Goal: Navigation & Orientation: Find specific page/section

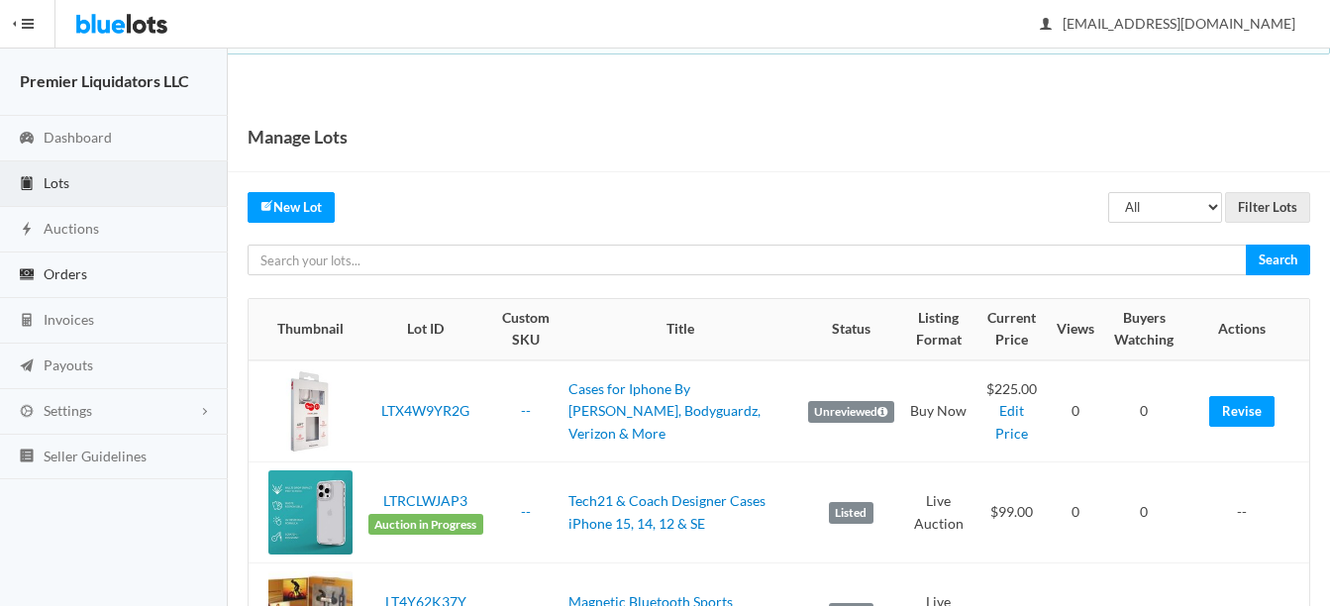
click at [63, 261] on link "Orders" at bounding box center [114, 275] width 228 height 46
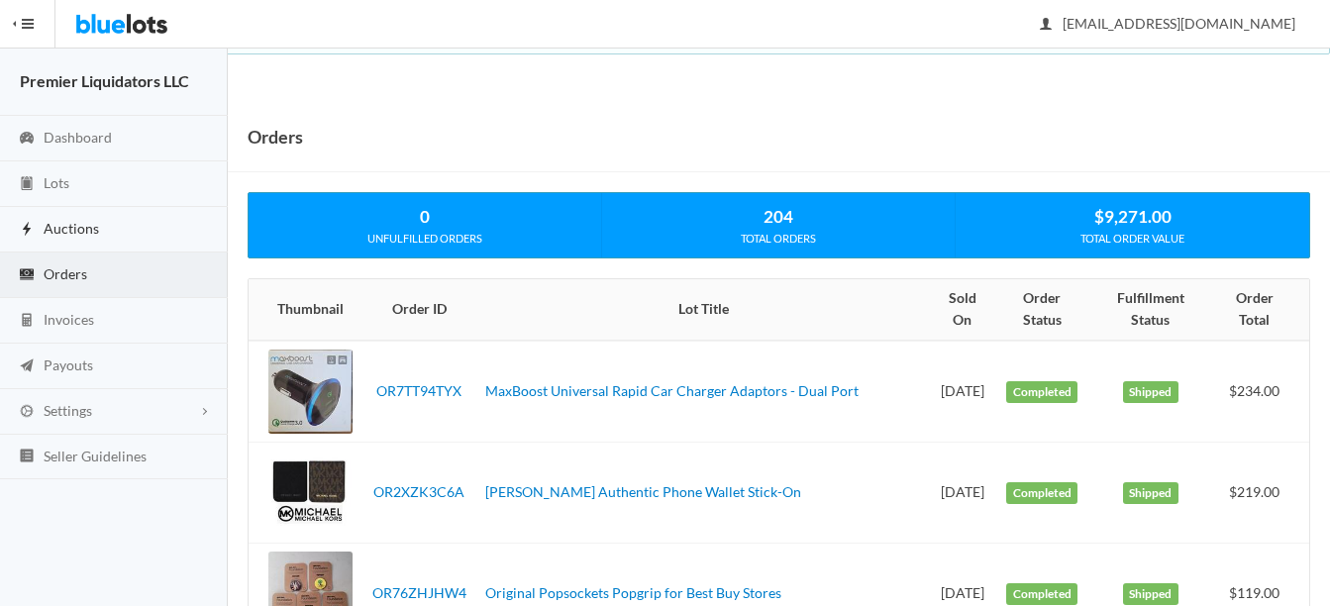
click at [79, 229] on span "Auctions" at bounding box center [71, 228] width 55 height 17
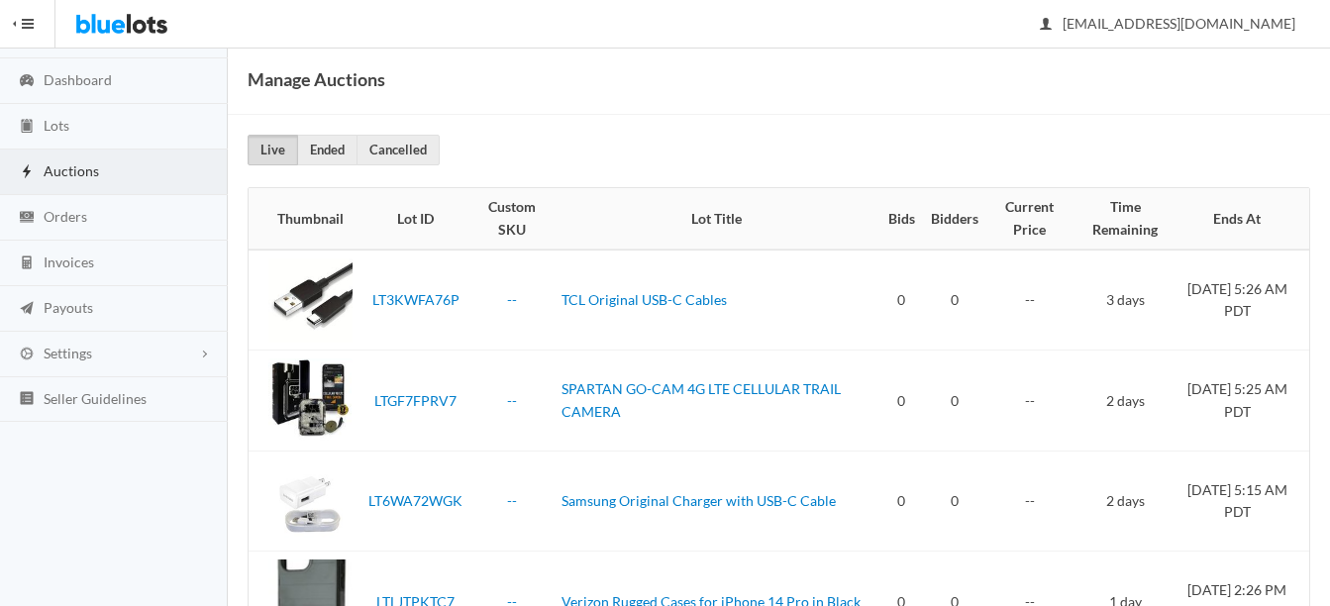
scroll to position [56, 0]
